Goal: Information Seeking & Learning: Learn about a topic

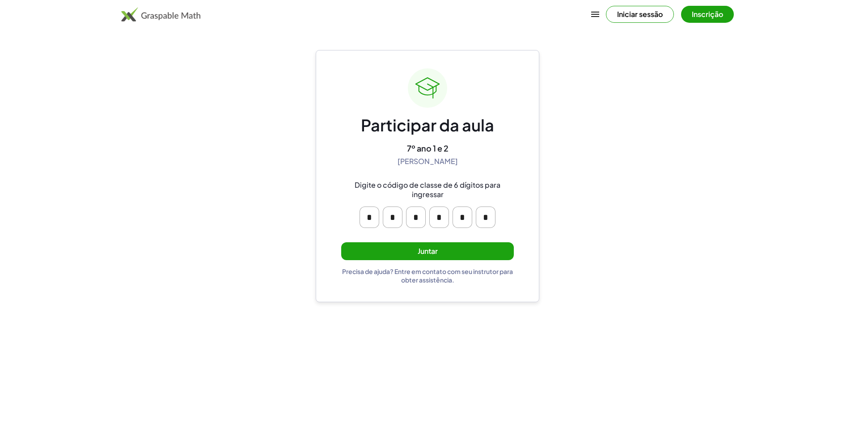
click at [698, 14] on button "Inscrição" at bounding box center [707, 14] width 53 height 17
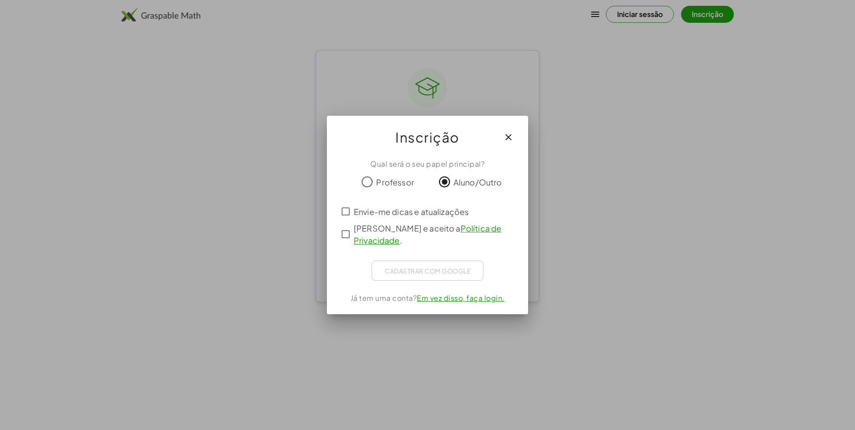
click at [393, 266] on div "Cadastrar com Google Fazer Login com o Google Fazer Login com o Google. Abre em…" at bounding box center [428, 271] width 112 height 20
click at [396, 266] on div "Cadastrar com Google Fazer Login com o Google Fazer Login com o Google. Abre em…" at bounding box center [428, 271] width 112 height 20
click at [348, 204] on div "Envie-me dicas e atualizações" at bounding box center [428, 211] width 180 height 21
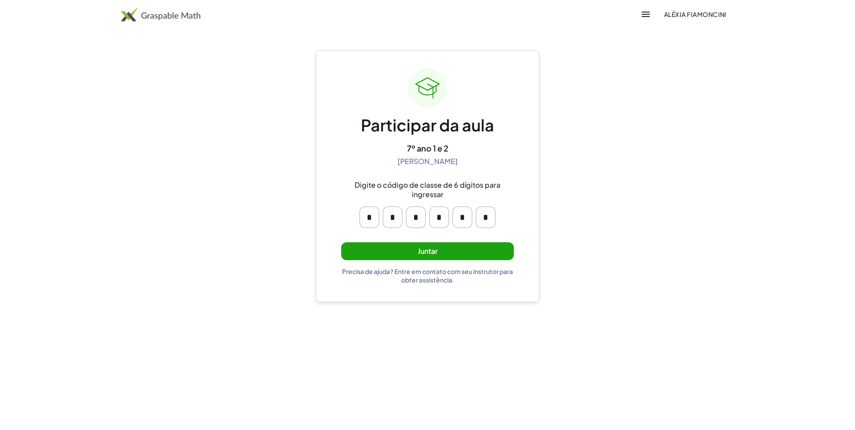
click at [492, 243] on button "Juntar" at bounding box center [427, 251] width 173 height 18
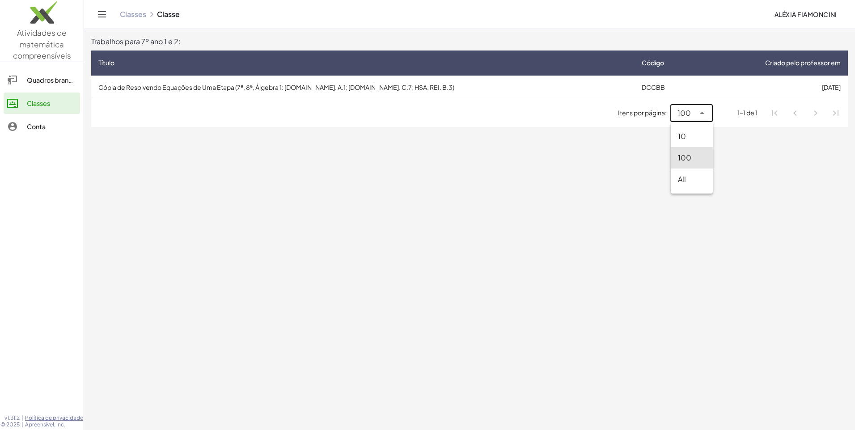
click at [702, 108] on icon at bounding box center [702, 113] width 11 height 11
click at [692, 178] on div "Todo" at bounding box center [692, 179] width 28 height 11
click at [700, 113] on icon at bounding box center [702, 113] width 11 height 11
click at [696, 144] on div "10" at bounding box center [689, 136] width 46 height 21
click at [694, 121] on div "10 **" at bounding box center [685, 113] width 19 height 18
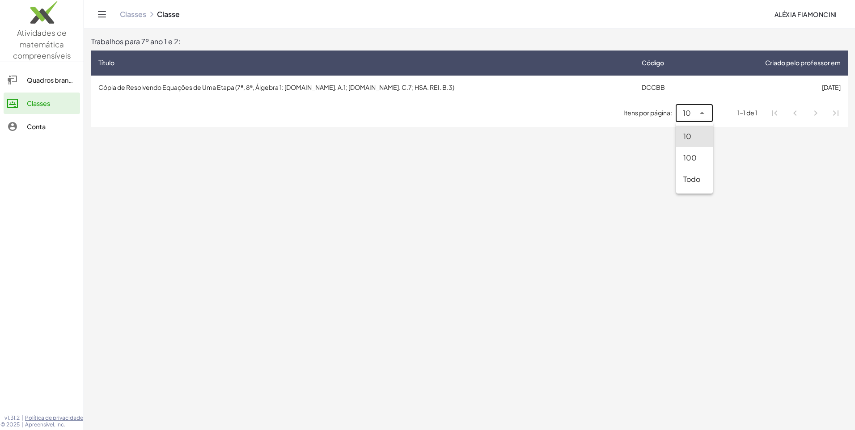
click at [692, 158] on div "100" at bounding box center [694, 157] width 22 height 11
type input "***"
click at [42, 88] on link "Quadros brancos" at bounding box center [42, 79] width 76 height 21
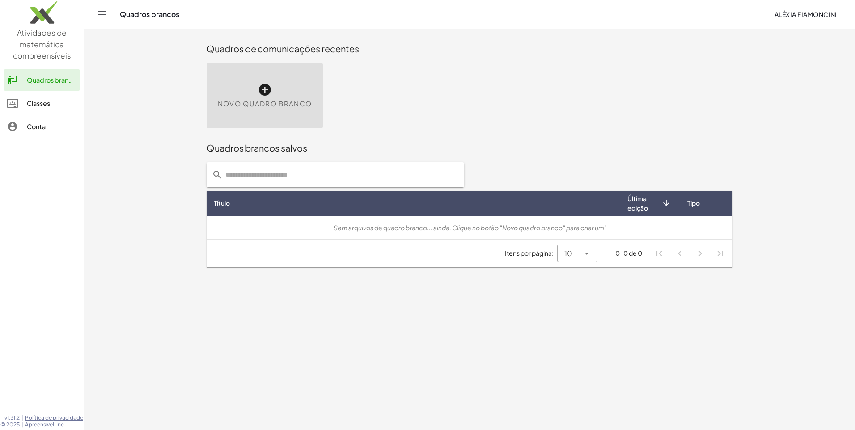
click at [44, 106] on div "Classes" at bounding box center [52, 103] width 50 height 11
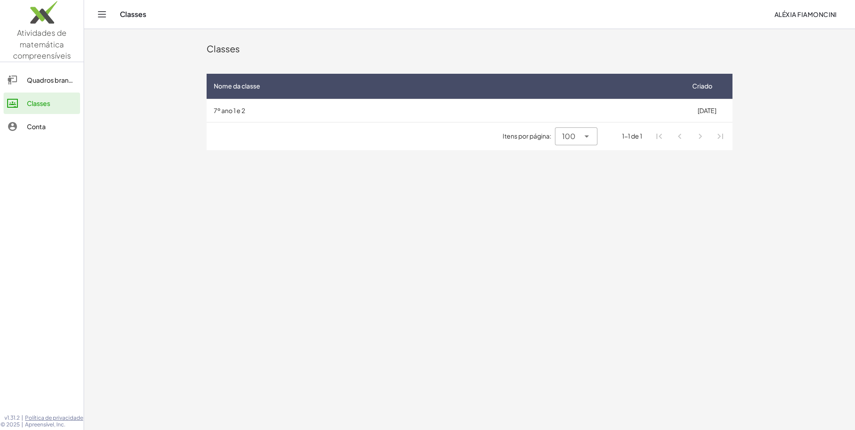
click at [409, 123] on div "Itens por página: 100 *** 1-1 de 1" at bounding box center [470, 136] width 526 height 28
click at [560, 101] on td "7º ano 1 e 2" at bounding box center [444, 110] width 474 height 23
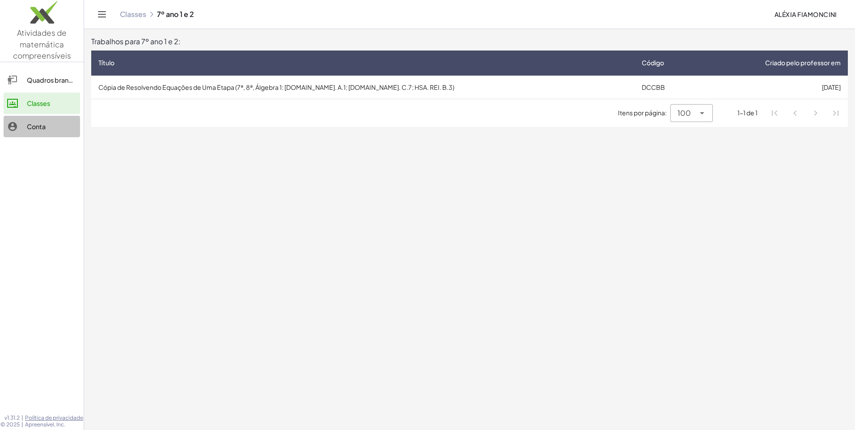
click at [64, 122] on div "Conta" at bounding box center [52, 126] width 50 height 11
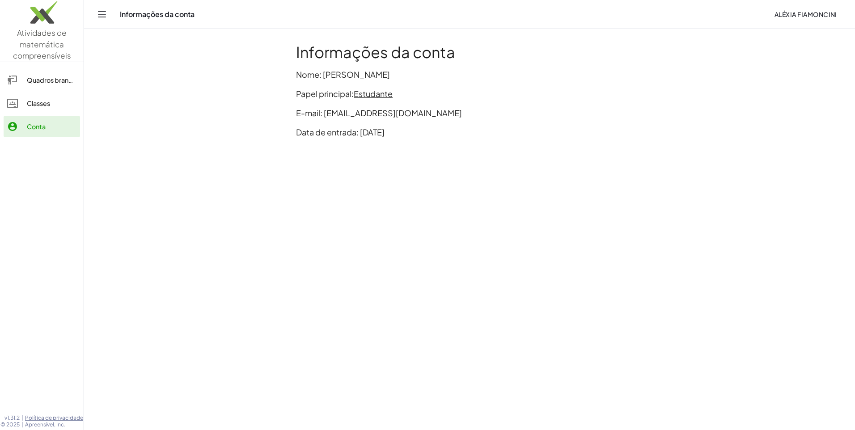
click at [67, 79] on div "Quadros brancos" at bounding box center [52, 80] width 50 height 11
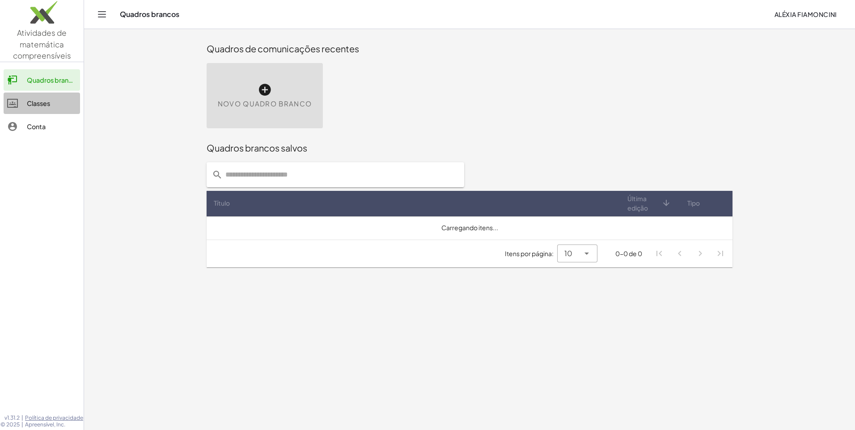
click at [55, 101] on div "Classes" at bounding box center [52, 103] width 50 height 11
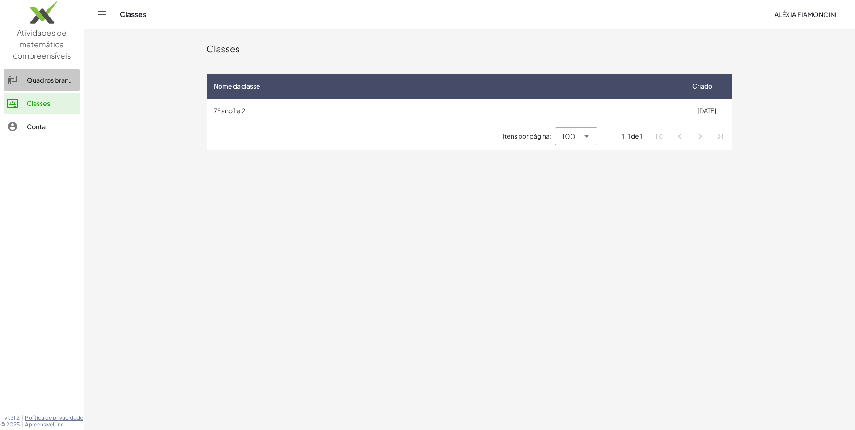
click at [70, 83] on div "Quadros brancos" at bounding box center [52, 80] width 50 height 11
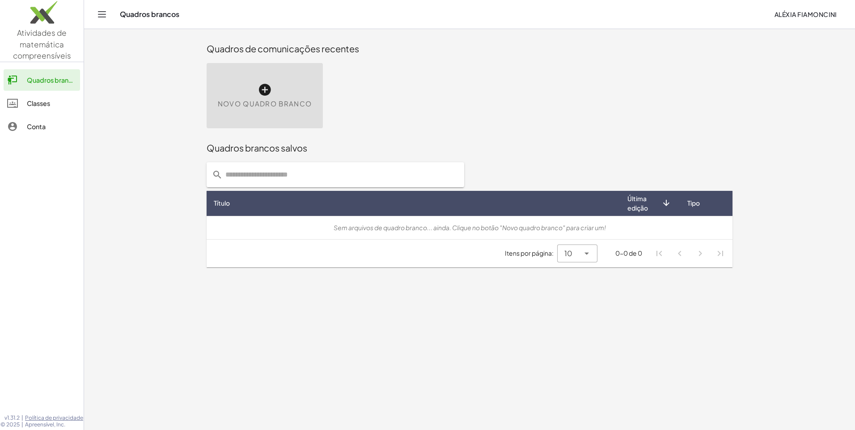
click at [259, 92] on icon at bounding box center [265, 90] width 14 height 14
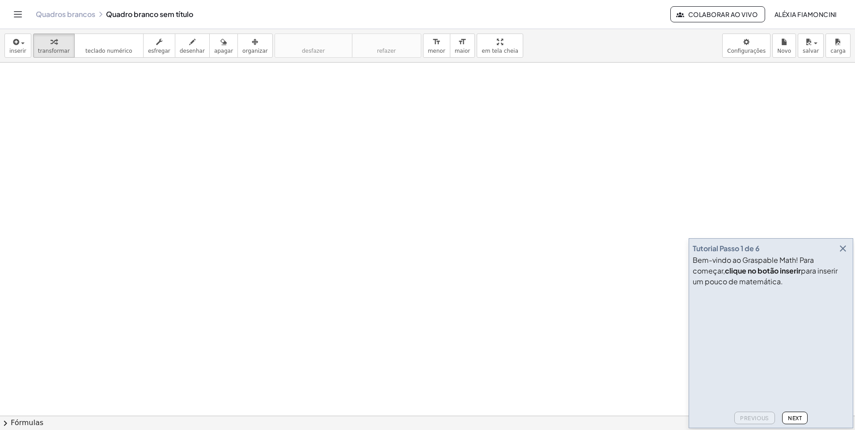
click at [337, 182] on div at bounding box center [427, 416] width 855 height 706
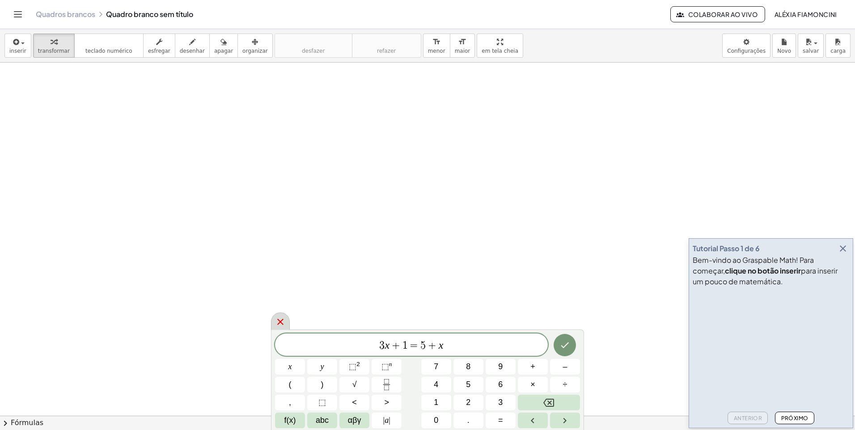
click at [277, 319] on icon at bounding box center [280, 322] width 11 height 11
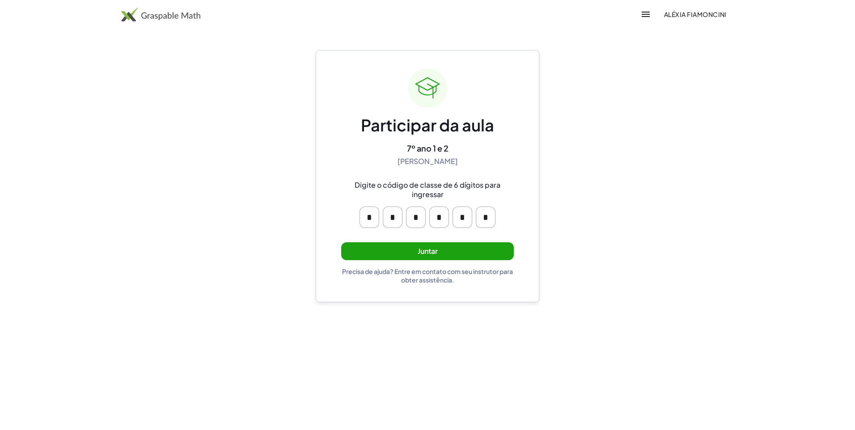
click at [460, 246] on button "Juntar" at bounding box center [427, 251] width 173 height 18
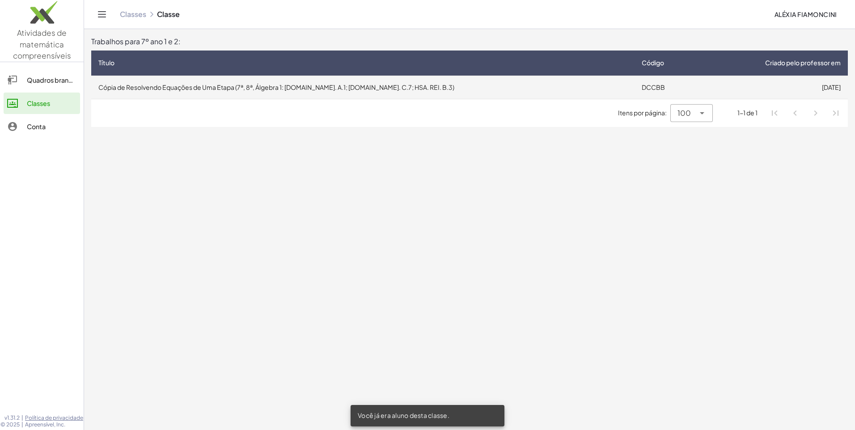
click at [793, 84] on td "[DATE]" at bounding box center [775, 87] width 146 height 23
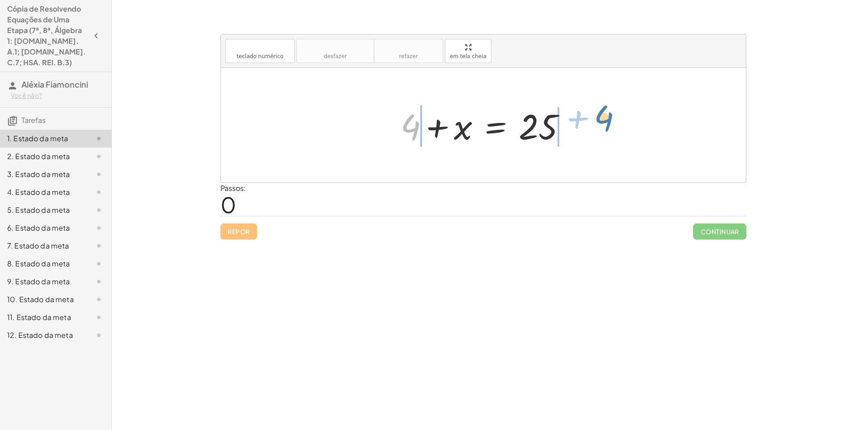
drag, startPoint x: 409, startPoint y: 127, endPoint x: 598, endPoint y: 124, distance: 189.1
click at [380, 128] on div at bounding box center [486, 125] width 287 height 46
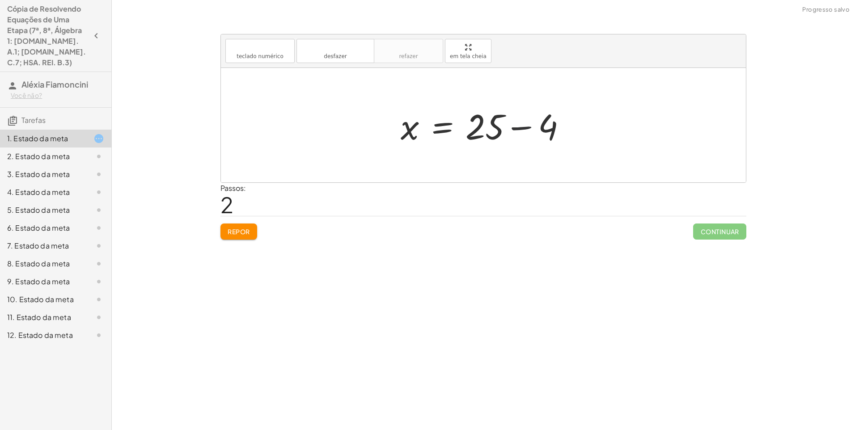
click at [521, 123] on div at bounding box center [487, 125] width 182 height 46
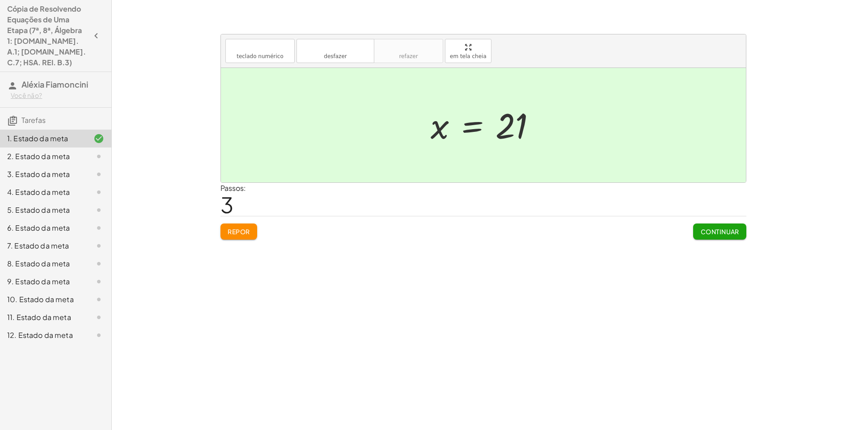
click at [712, 230] on font "Continuar" at bounding box center [719, 232] width 39 height 8
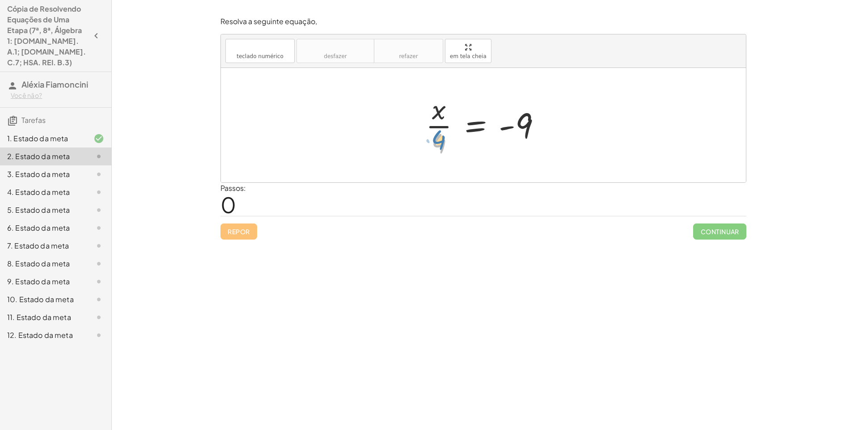
click at [439, 135] on div at bounding box center [486, 125] width 131 height 69
drag, startPoint x: 437, startPoint y: 140, endPoint x: 544, endPoint y: 118, distance: 109.1
click at [544, 118] on div at bounding box center [486, 125] width 131 height 69
drag, startPoint x: 413, startPoint y: 144, endPoint x: 444, endPoint y: 127, distance: 34.8
click at [523, 131] on div at bounding box center [487, 125] width 152 height 46
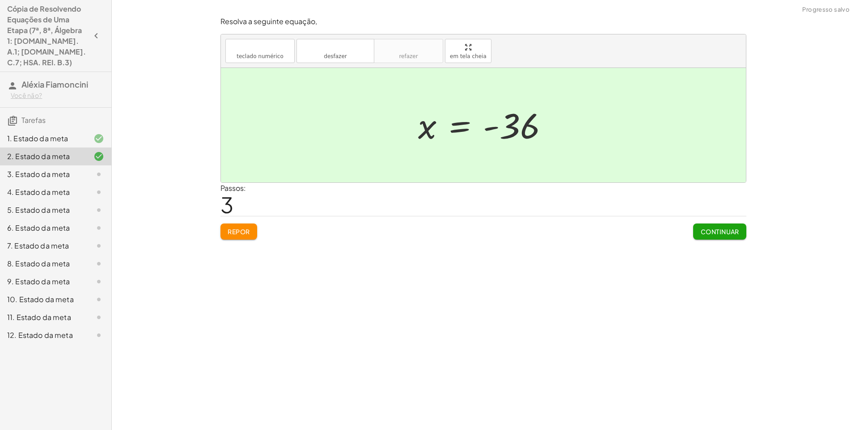
click at [721, 228] on font "Continuar" at bounding box center [719, 232] width 39 height 8
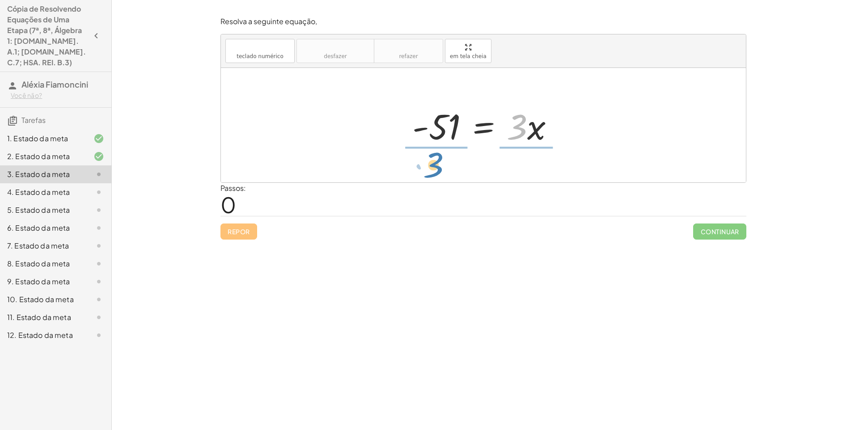
drag, startPoint x: 517, startPoint y: 121, endPoint x: 434, endPoint y: 159, distance: 91.8
click at [434, 159] on div "· 3 - 51 = · 3 · x" at bounding box center [483, 125] width 525 height 114
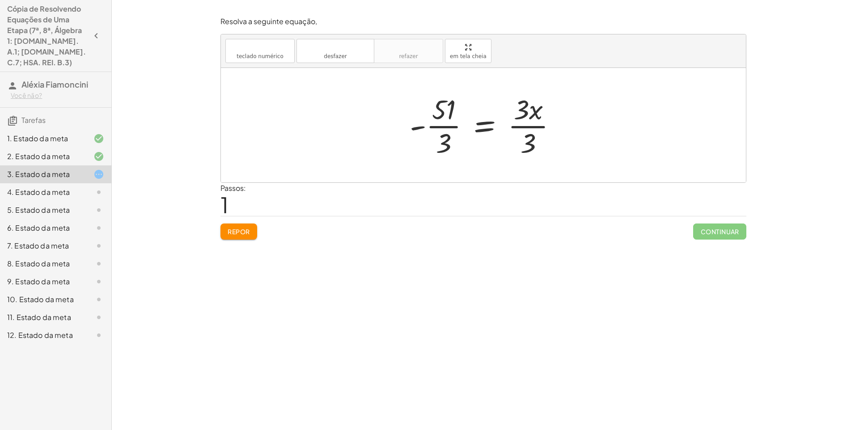
click at [533, 124] on div at bounding box center [487, 125] width 164 height 69
click at [457, 127] on div at bounding box center [486, 125] width 141 height 69
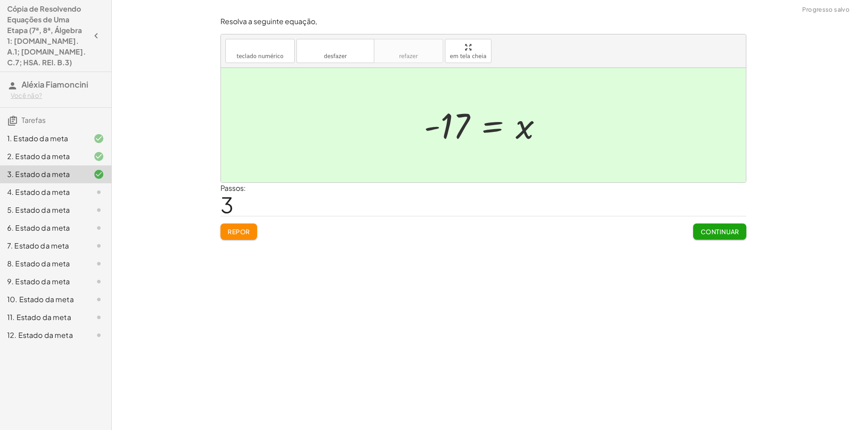
click at [709, 233] on font "Continuar" at bounding box center [719, 232] width 39 height 8
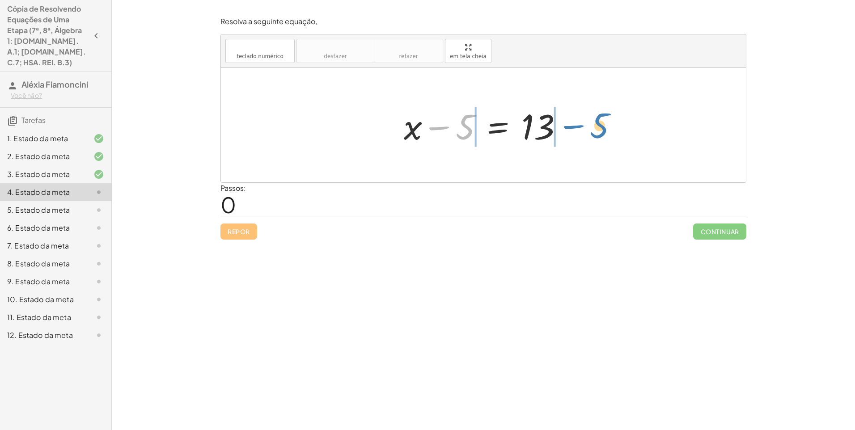
drag, startPoint x: 463, startPoint y: 123, endPoint x: 595, endPoint y: 122, distance: 132.3
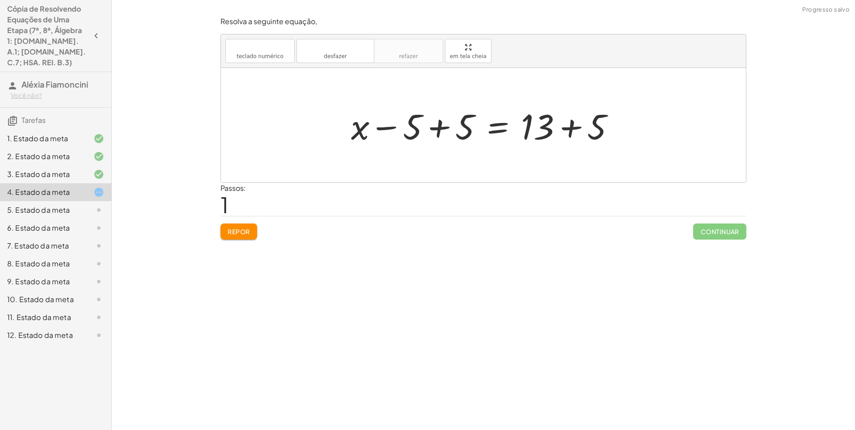
click at [437, 126] on div at bounding box center [486, 125] width 280 height 46
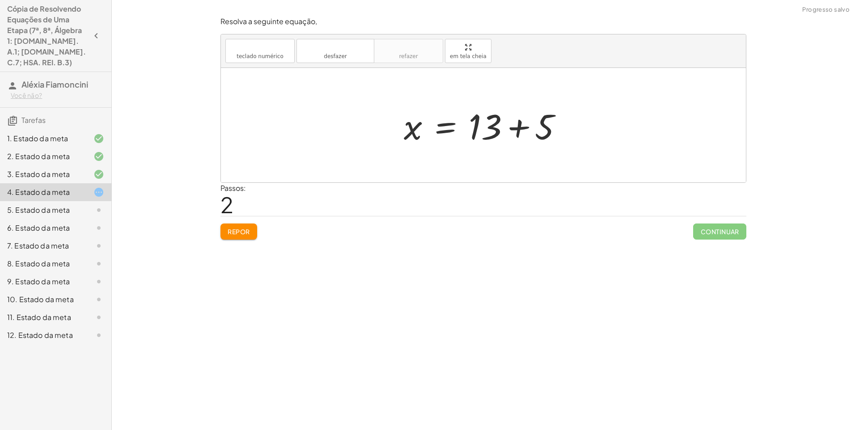
click at [518, 122] on div at bounding box center [486, 125] width 175 height 46
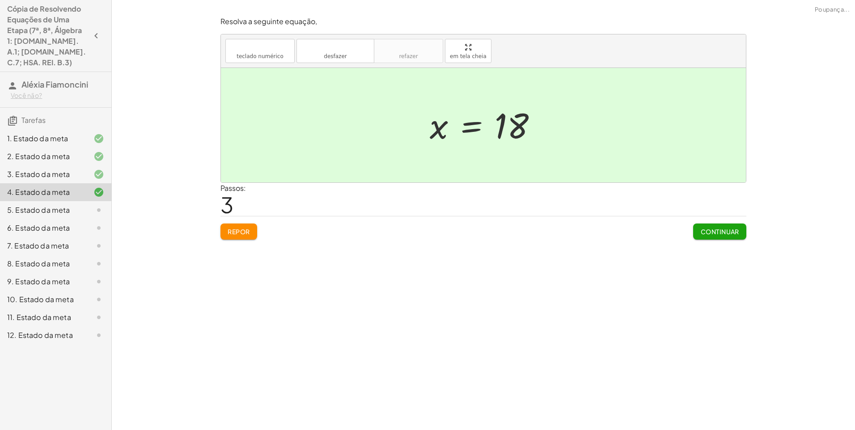
click at [709, 228] on font "Continuar" at bounding box center [719, 232] width 39 height 8
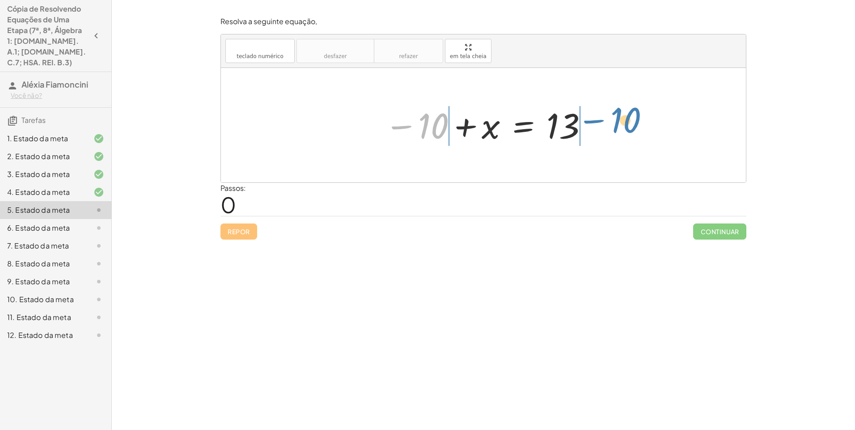
drag, startPoint x: 432, startPoint y: 129, endPoint x: 624, endPoint y: 123, distance: 192.3
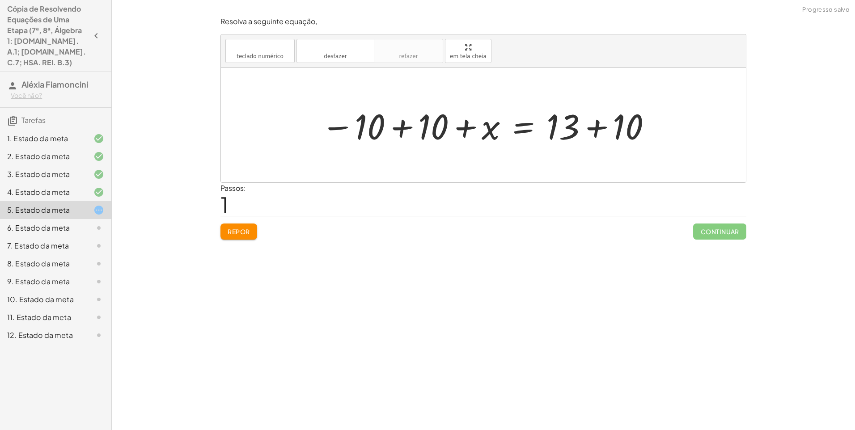
click at [401, 128] on div at bounding box center [487, 125] width 341 height 46
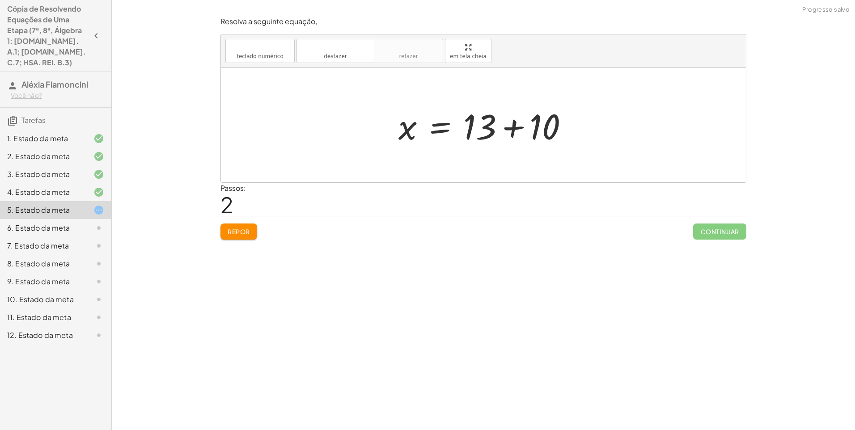
click at [514, 127] on div at bounding box center [487, 125] width 186 height 46
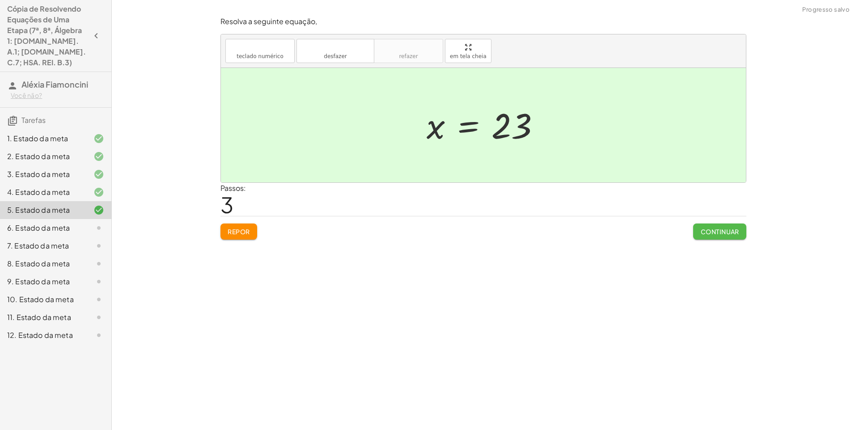
click at [714, 231] on font "Continuar" at bounding box center [719, 232] width 39 height 8
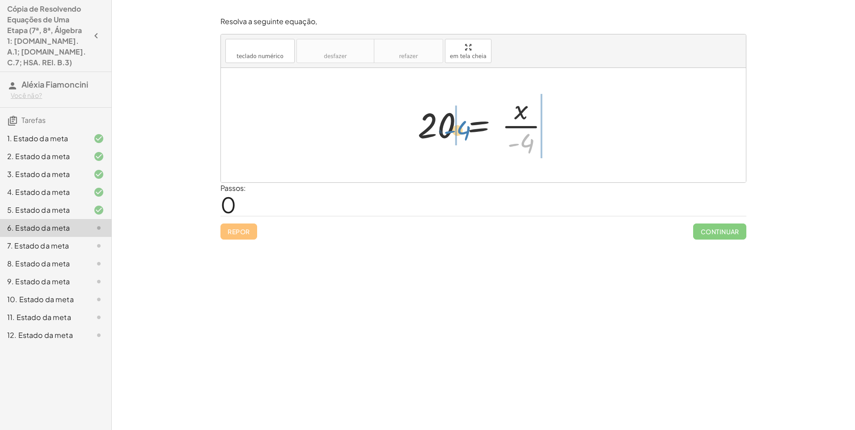
drag, startPoint x: 528, startPoint y: 143, endPoint x: 465, endPoint y: 130, distance: 64.8
click at [465, 130] on div at bounding box center [486, 125] width 147 height 69
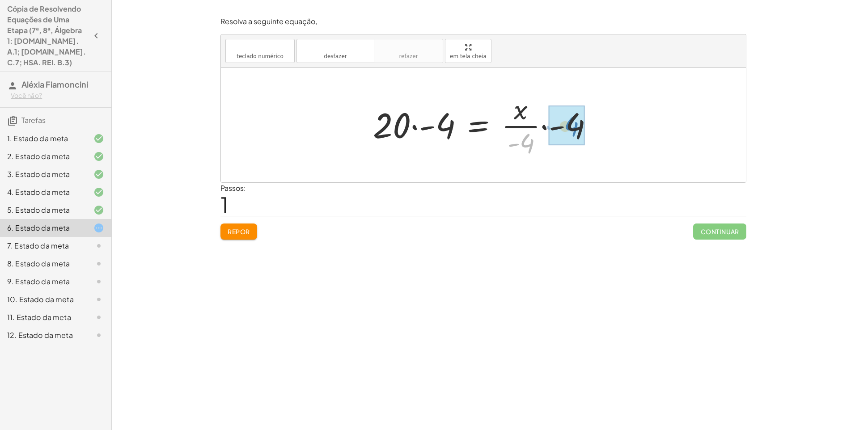
drag, startPoint x: 523, startPoint y: 144, endPoint x: 567, endPoint y: 127, distance: 47.4
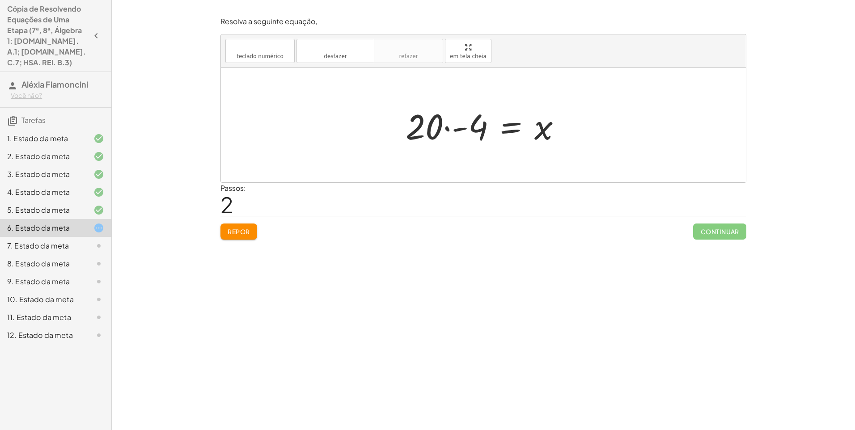
click at [448, 130] on div at bounding box center [487, 125] width 172 height 46
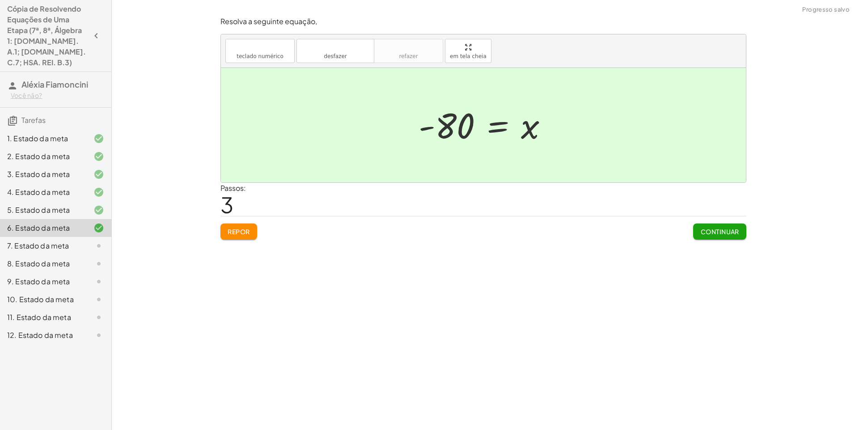
click at [702, 230] on font "Continuar" at bounding box center [719, 232] width 39 height 8
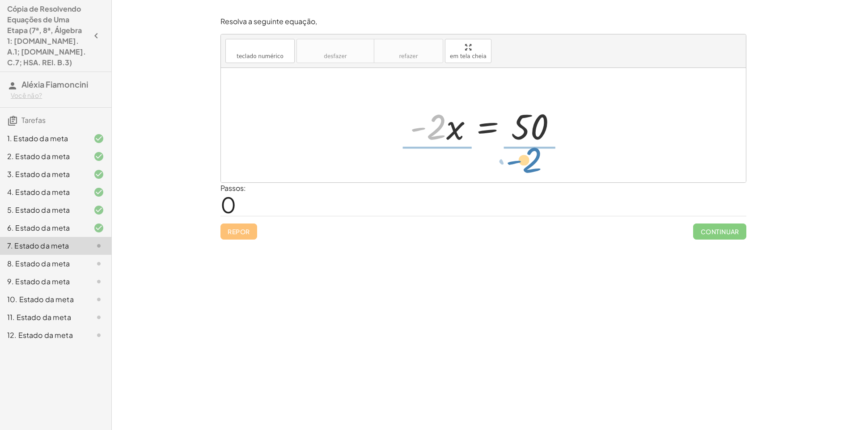
drag, startPoint x: 435, startPoint y: 122, endPoint x: 530, endPoint y: 155, distance: 101.2
click at [530, 155] on div "· - 2 · - 2 · x = 50" at bounding box center [483, 125] width 525 height 114
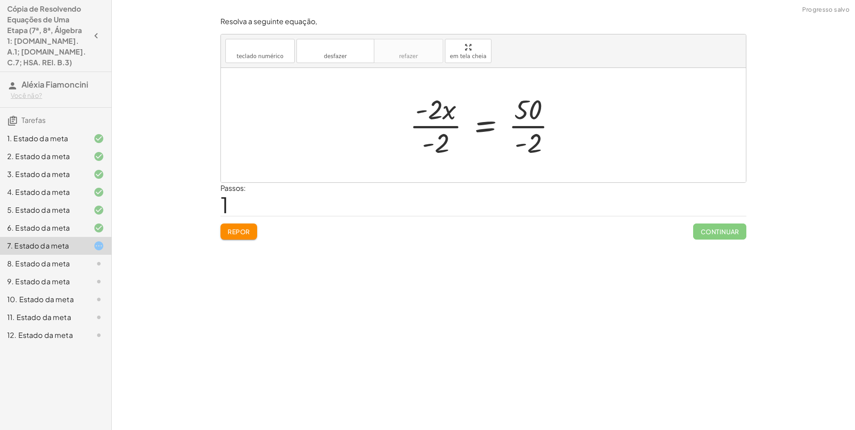
click at [444, 128] on div at bounding box center [486, 125] width 163 height 69
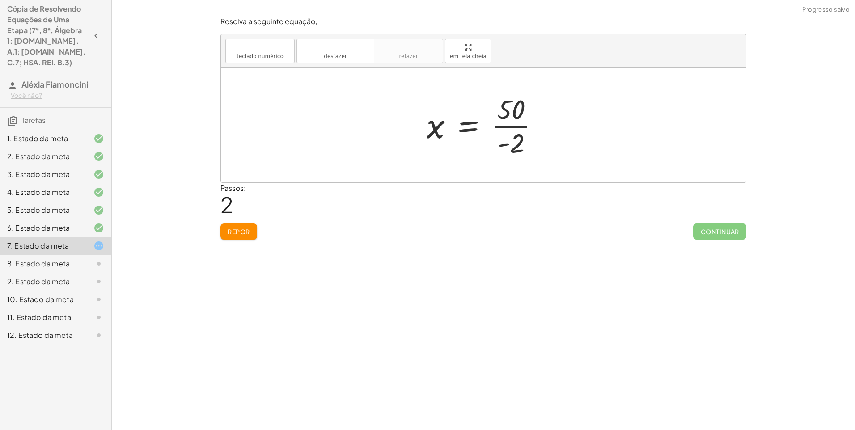
click at [498, 125] on div at bounding box center [486, 125] width 129 height 69
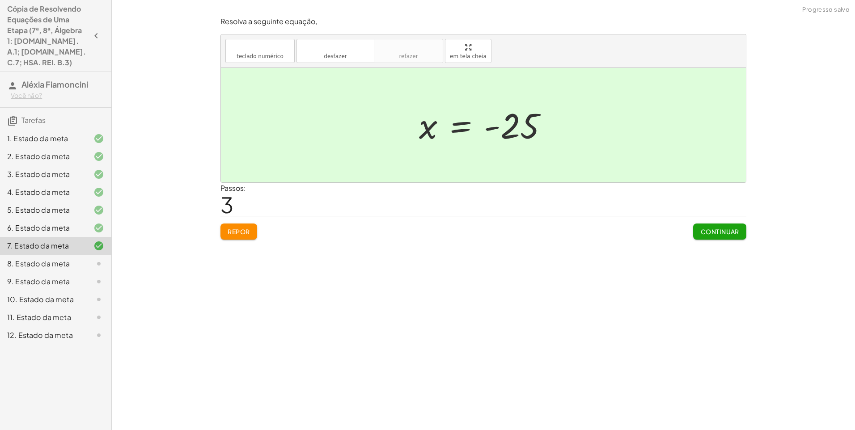
click at [706, 228] on font "Continuar" at bounding box center [719, 232] width 39 height 8
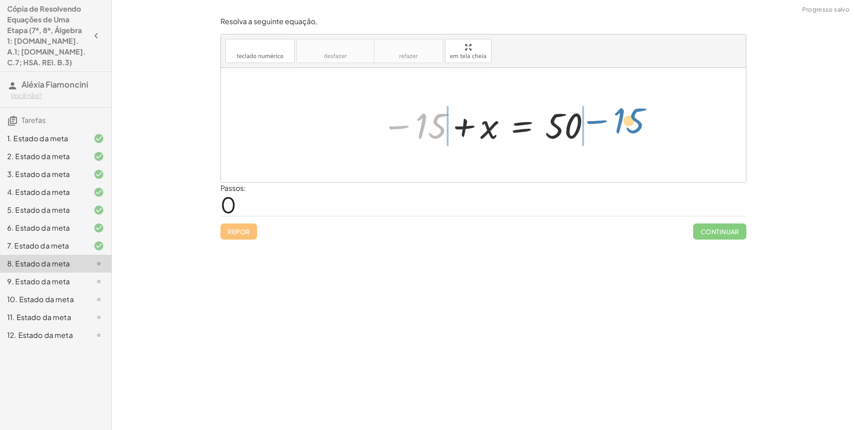
drag, startPoint x: 433, startPoint y: 127, endPoint x: 631, endPoint y: 122, distance: 197.7
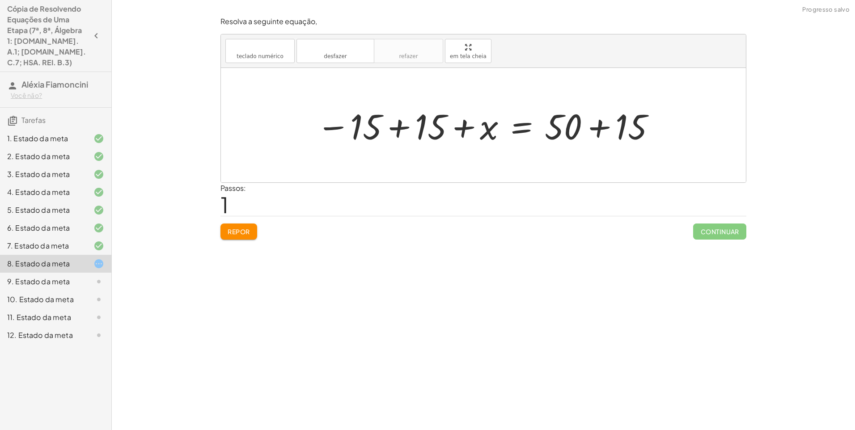
click at [394, 123] on div at bounding box center [486, 125] width 349 height 46
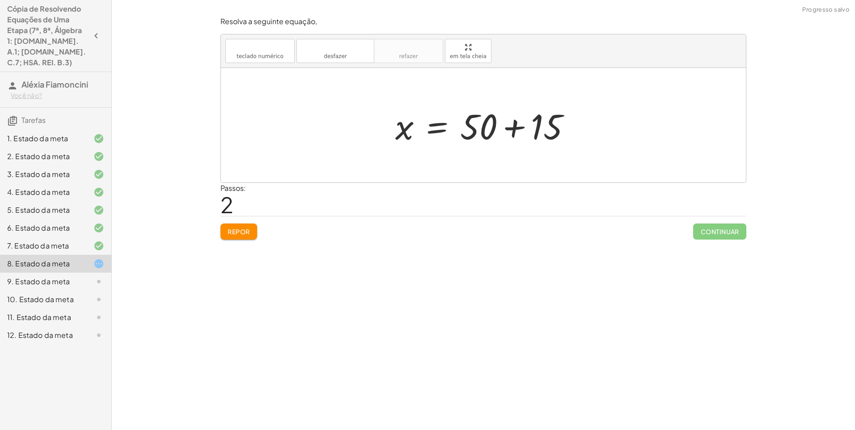
click at [515, 124] on div at bounding box center [486, 125] width 191 height 46
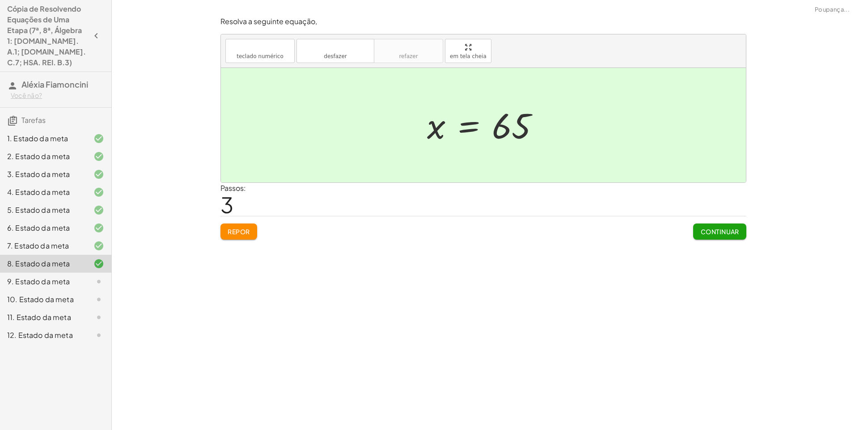
click at [712, 233] on font "Continuar" at bounding box center [719, 232] width 39 height 8
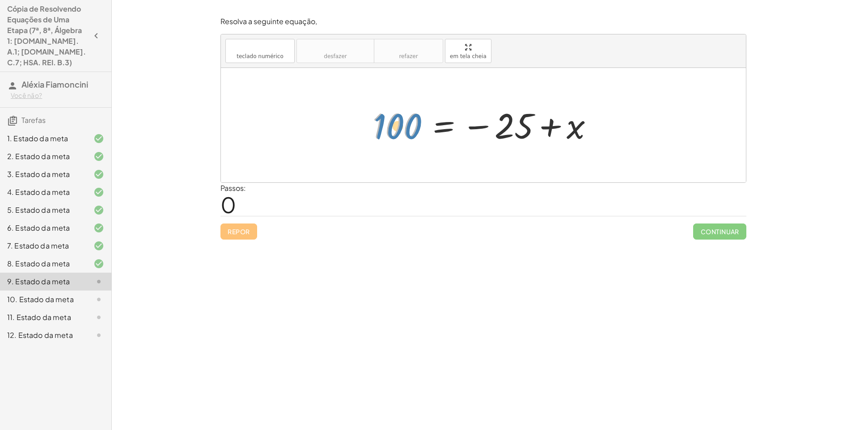
click at [408, 124] on div at bounding box center [486, 125] width 237 height 44
click at [397, 125] on div at bounding box center [486, 125] width 237 height 44
drag, startPoint x: 574, startPoint y: 131, endPoint x: 435, endPoint y: 129, distance: 139.9
click at [435, 129] on div at bounding box center [486, 125] width 237 height 44
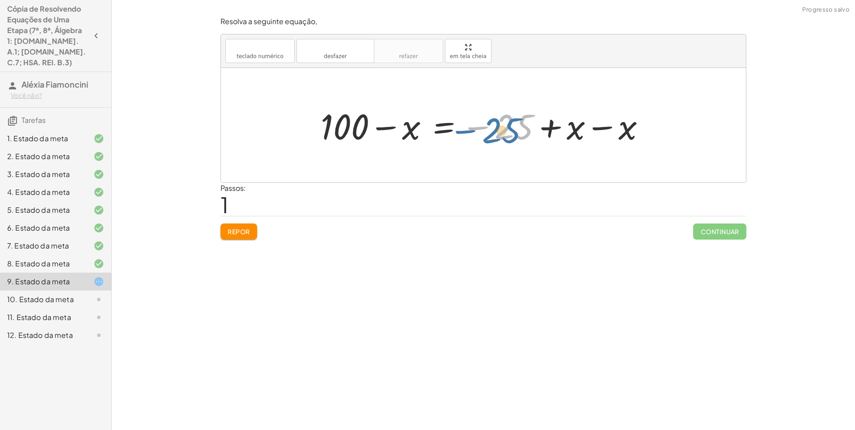
drag, startPoint x: 520, startPoint y: 127, endPoint x: 508, endPoint y: 131, distance: 13.0
click at [508, 131] on div at bounding box center [486, 125] width 341 height 46
click at [245, 233] on font "Repor" at bounding box center [239, 232] width 22 height 8
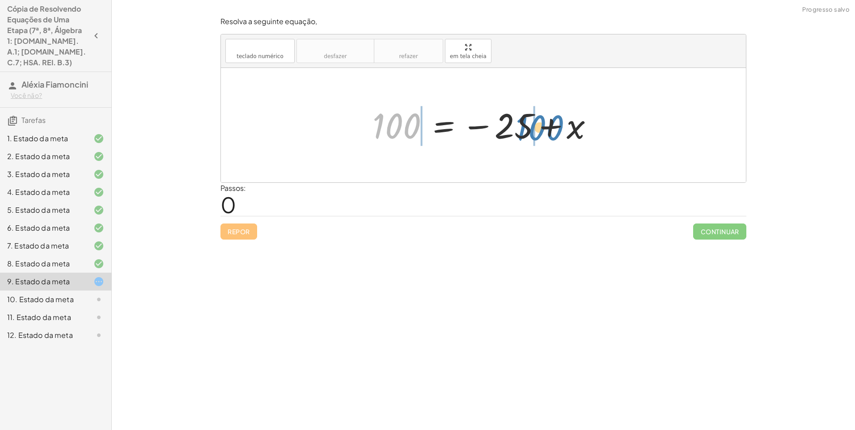
drag, startPoint x: 401, startPoint y: 135, endPoint x: 554, endPoint y: 135, distance: 152.4
click at [554, 135] on div at bounding box center [486, 125] width 237 height 44
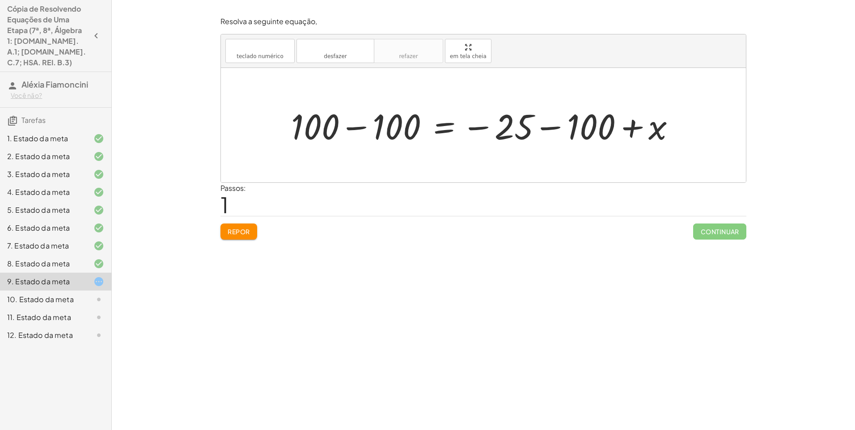
click at [360, 127] on div at bounding box center [487, 125] width 400 height 46
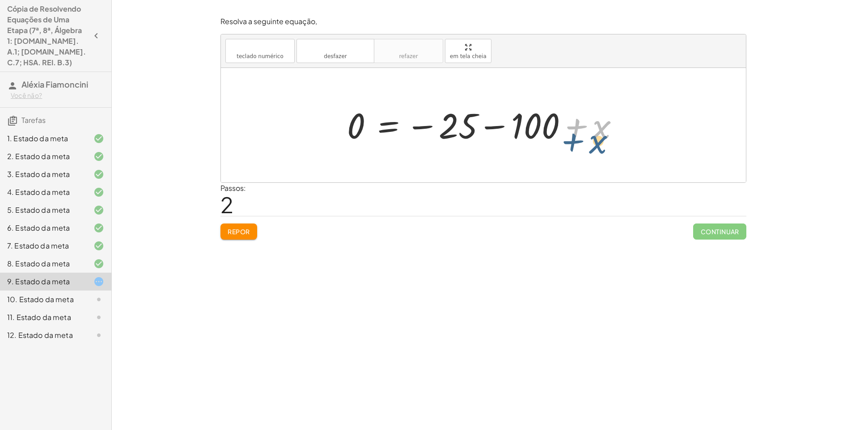
drag, startPoint x: 600, startPoint y: 127, endPoint x: 595, endPoint y: 127, distance: 4.9
click at [595, 132] on div at bounding box center [486, 125] width 288 height 44
click at [593, 128] on div at bounding box center [486, 125] width 288 height 44
click at [488, 127] on div at bounding box center [486, 125] width 288 height 44
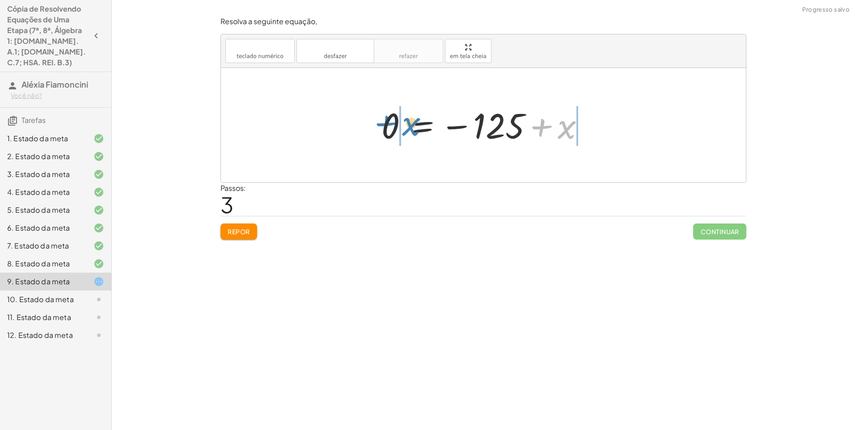
drag, startPoint x: 563, startPoint y: 129, endPoint x: 405, endPoint y: 124, distance: 158.3
click at [405, 124] on div at bounding box center [487, 125] width 220 height 44
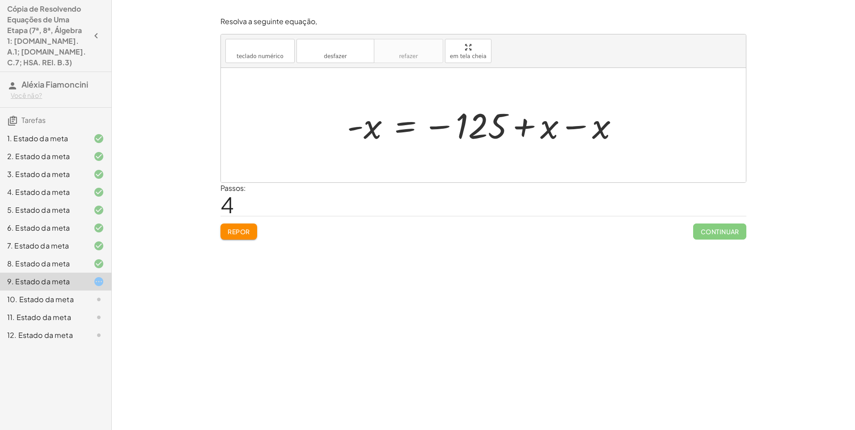
click at [572, 126] on div at bounding box center [486, 125] width 288 height 44
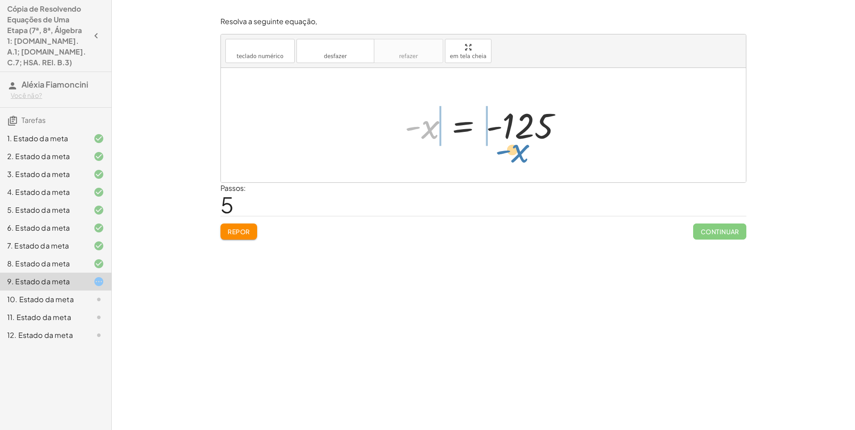
drag, startPoint x: 429, startPoint y: 126, endPoint x: 536, endPoint y: 152, distance: 109.9
click at [536, 152] on div "100 = − 25 + x + 100 − 100 = − 25 − 100 + x 0 = − 25 − 100 + x 0 = − 125 + x + …" at bounding box center [483, 125] width 525 height 114
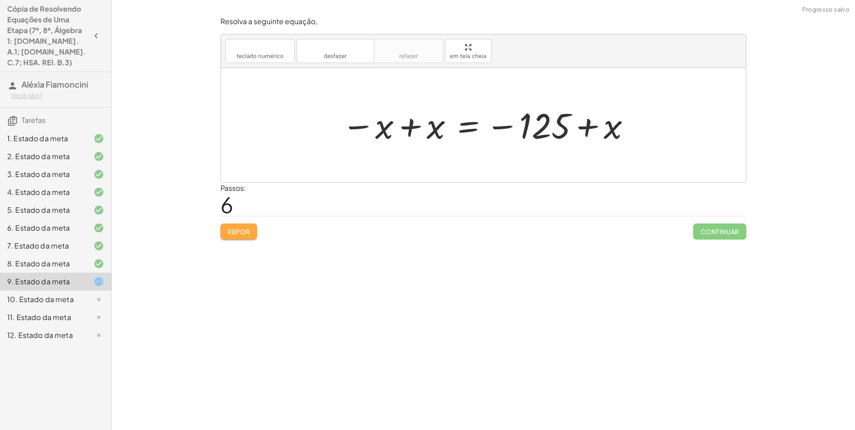
click at [228, 234] on font "Repor" at bounding box center [239, 232] width 22 height 8
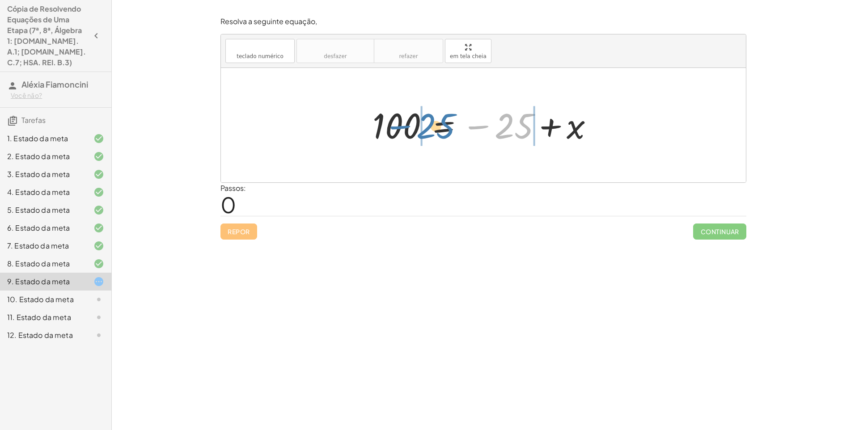
drag, startPoint x: 511, startPoint y: 128, endPoint x: 432, endPoint y: 128, distance: 78.7
click at [432, 128] on div at bounding box center [486, 125] width 237 height 44
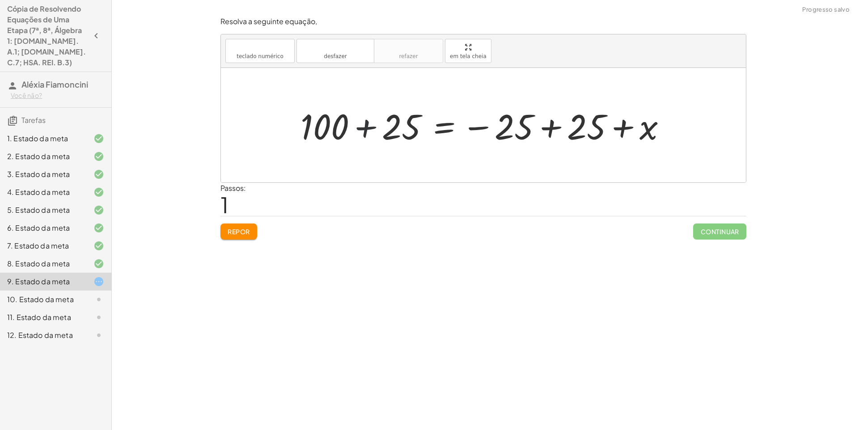
click at [364, 121] on div at bounding box center [487, 125] width 382 height 46
click at [547, 120] on div at bounding box center [521, 125] width 312 height 44
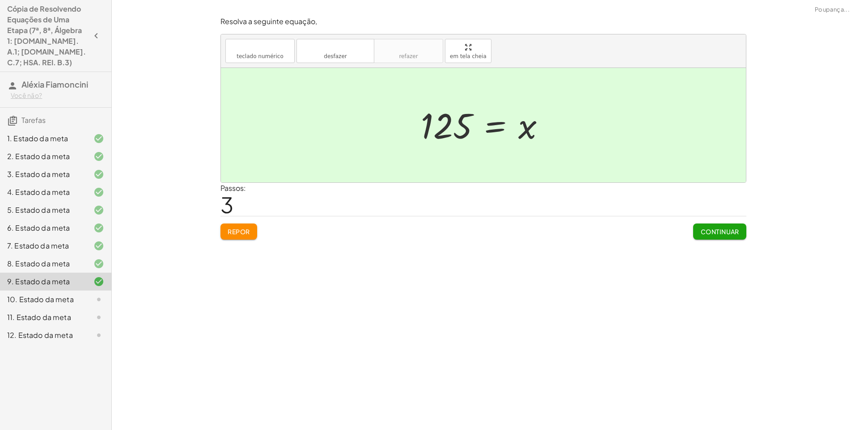
click at [708, 228] on font "Continuar" at bounding box center [719, 232] width 39 height 8
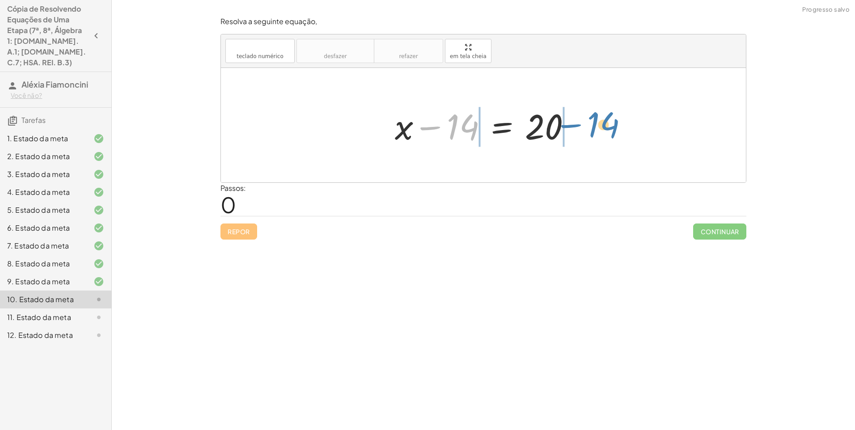
drag, startPoint x: 461, startPoint y: 121, endPoint x: 608, endPoint y: 110, distance: 147.5
click at [608, 110] on div "− 14 + x − 14 = 20" at bounding box center [483, 125] width 525 height 114
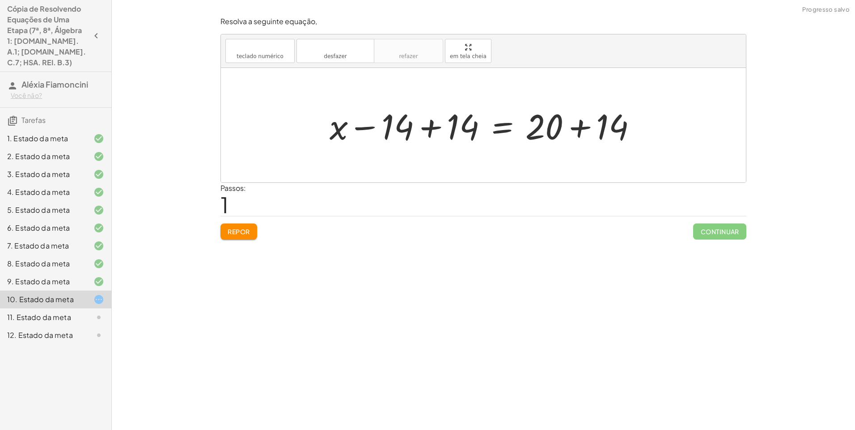
click at [428, 123] on div at bounding box center [486, 125] width 323 height 46
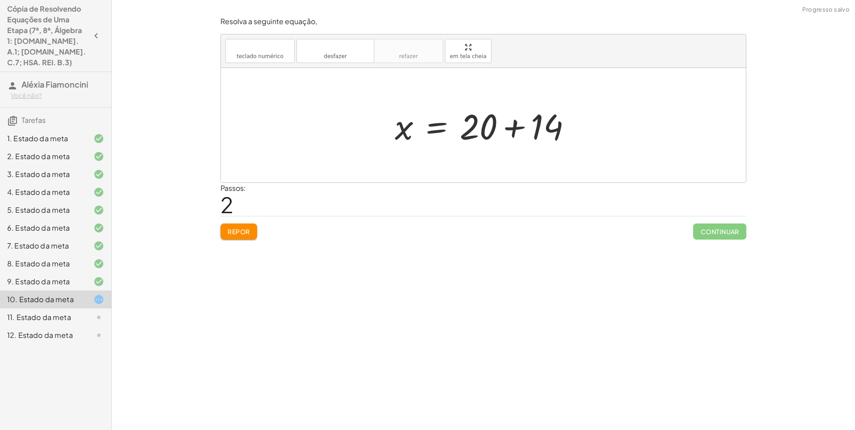
click at [507, 128] on div at bounding box center [486, 125] width 192 height 46
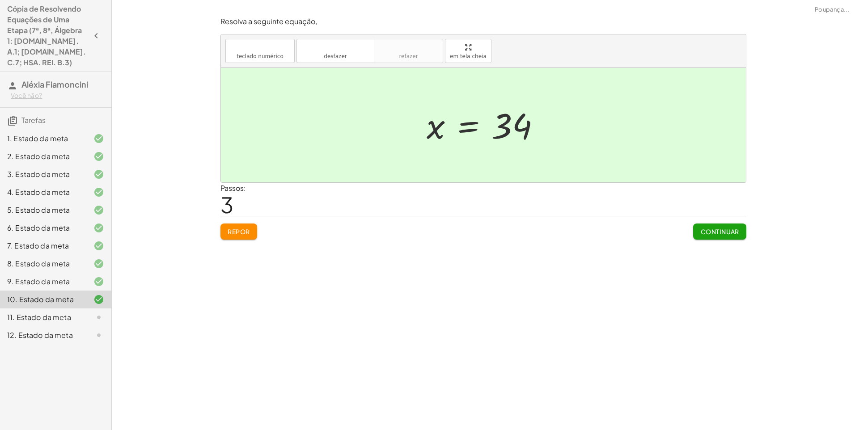
click at [705, 232] on font "Continuar" at bounding box center [719, 232] width 39 height 8
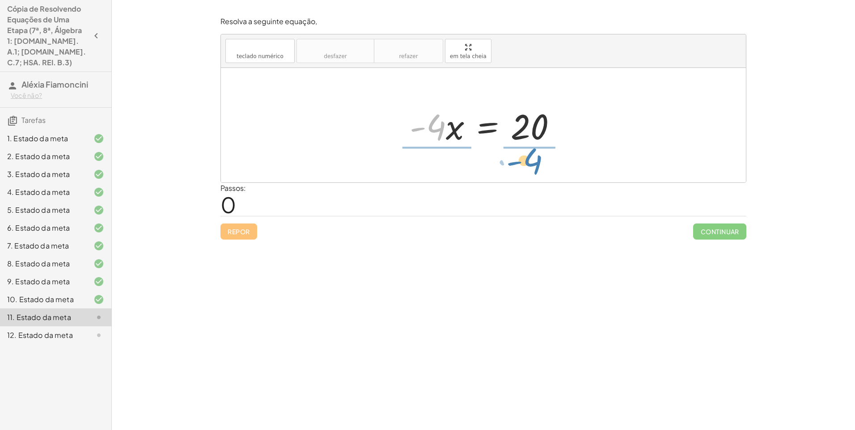
drag, startPoint x: 432, startPoint y: 126, endPoint x: 528, endPoint y: 159, distance: 102.2
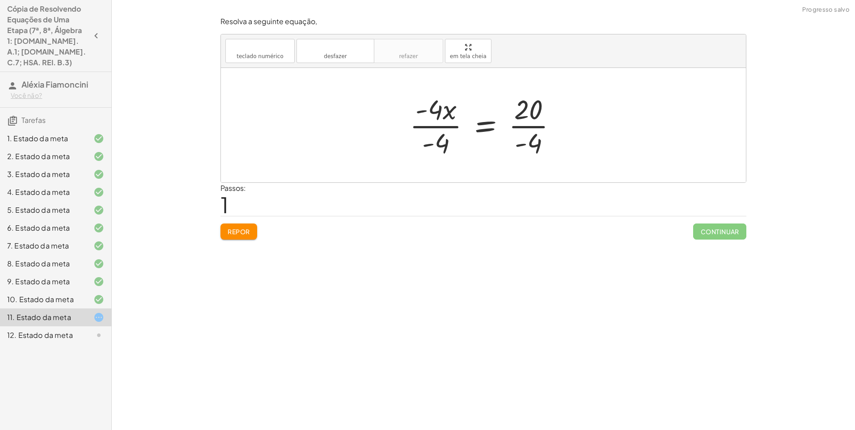
click at [439, 127] on div at bounding box center [486, 125] width 163 height 69
click at [524, 126] on div at bounding box center [486, 125] width 129 height 69
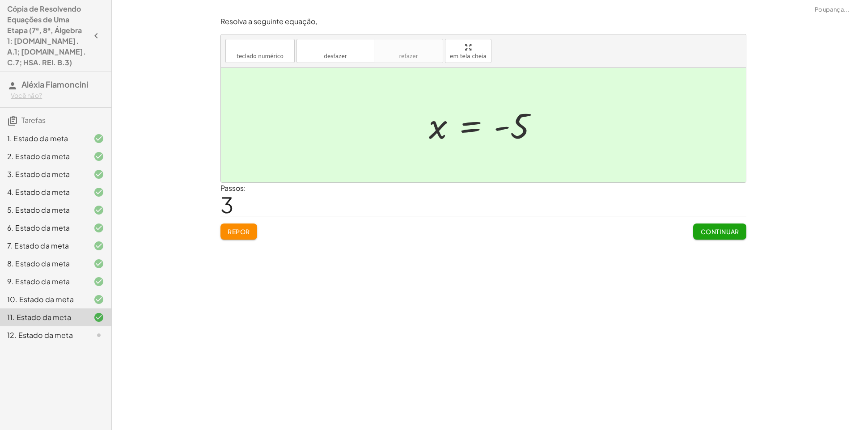
click at [718, 232] on font "Continuar" at bounding box center [719, 232] width 39 height 8
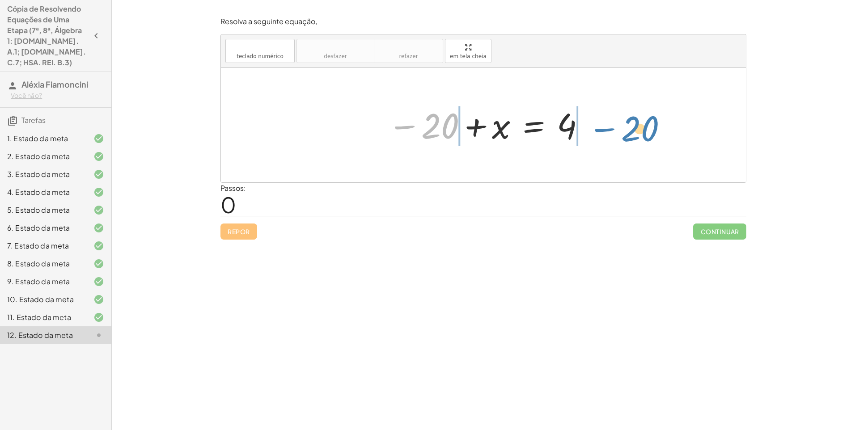
drag, startPoint x: 437, startPoint y: 127, endPoint x: 637, endPoint y: 129, distance: 199.8
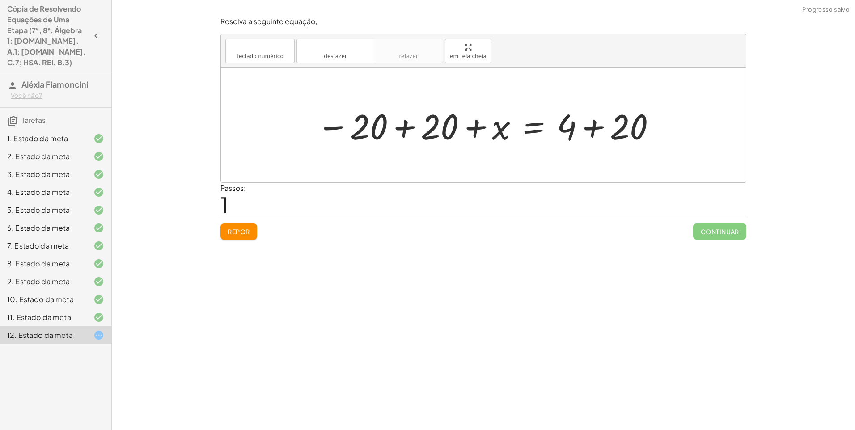
click at [405, 128] on div at bounding box center [486, 125] width 349 height 46
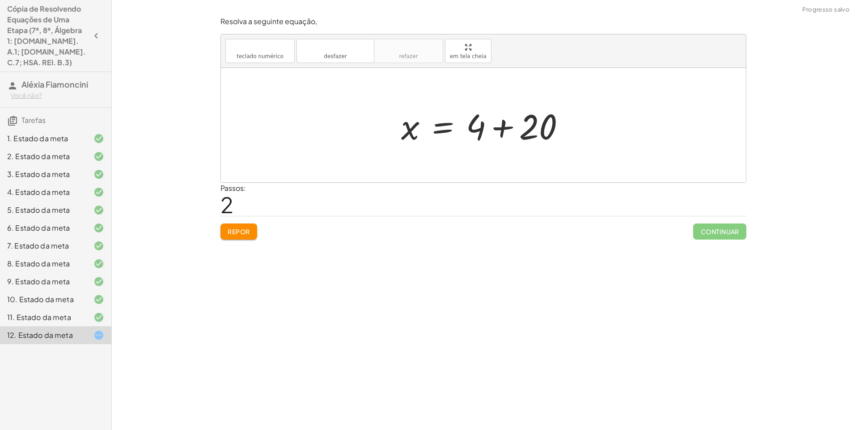
click at [497, 123] on div at bounding box center [487, 125] width 180 height 46
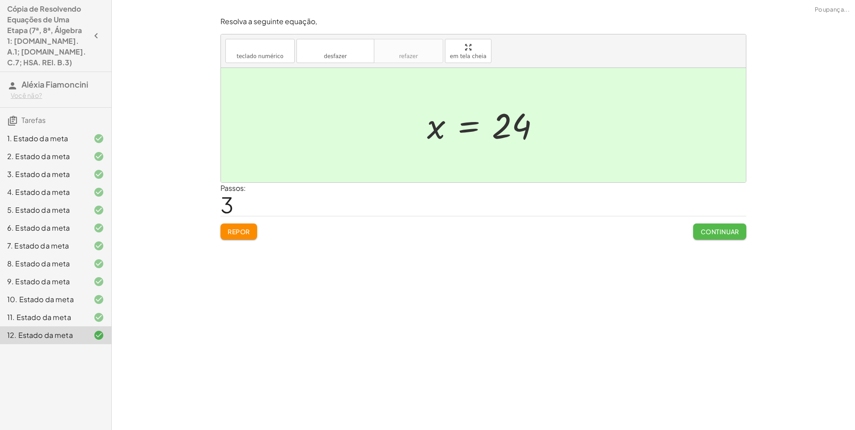
click at [711, 235] on font "Continuar" at bounding box center [719, 232] width 39 height 8
